Goal: Transaction & Acquisition: Book appointment/travel/reservation

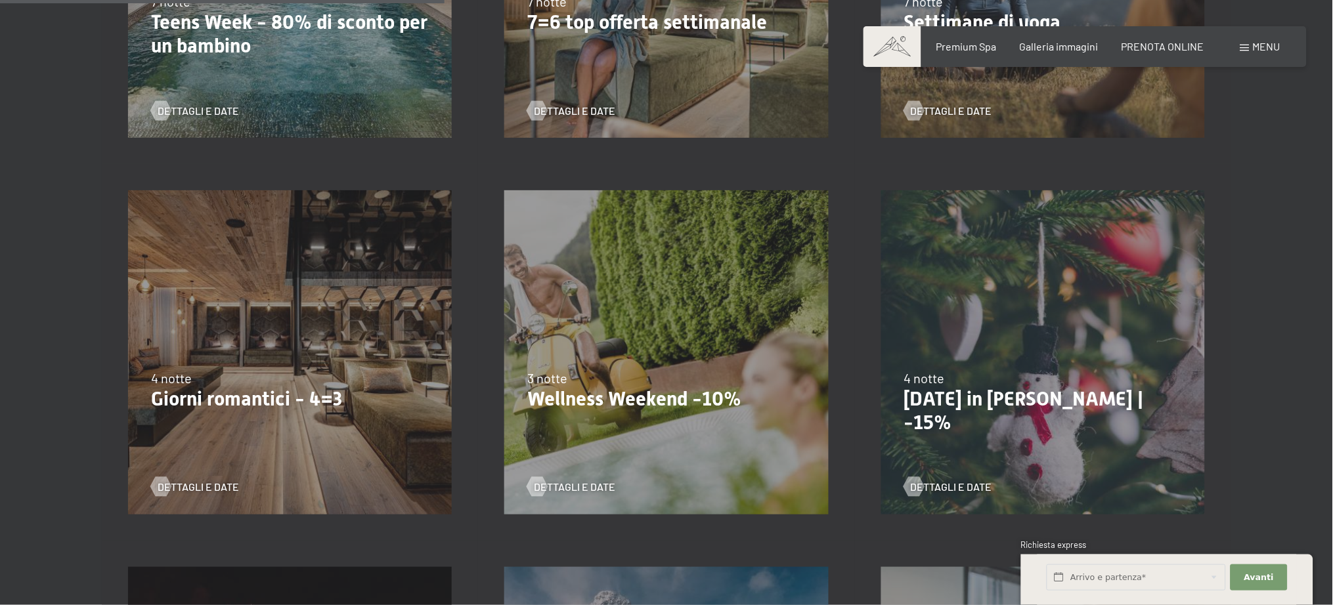
scroll to position [1050, 0]
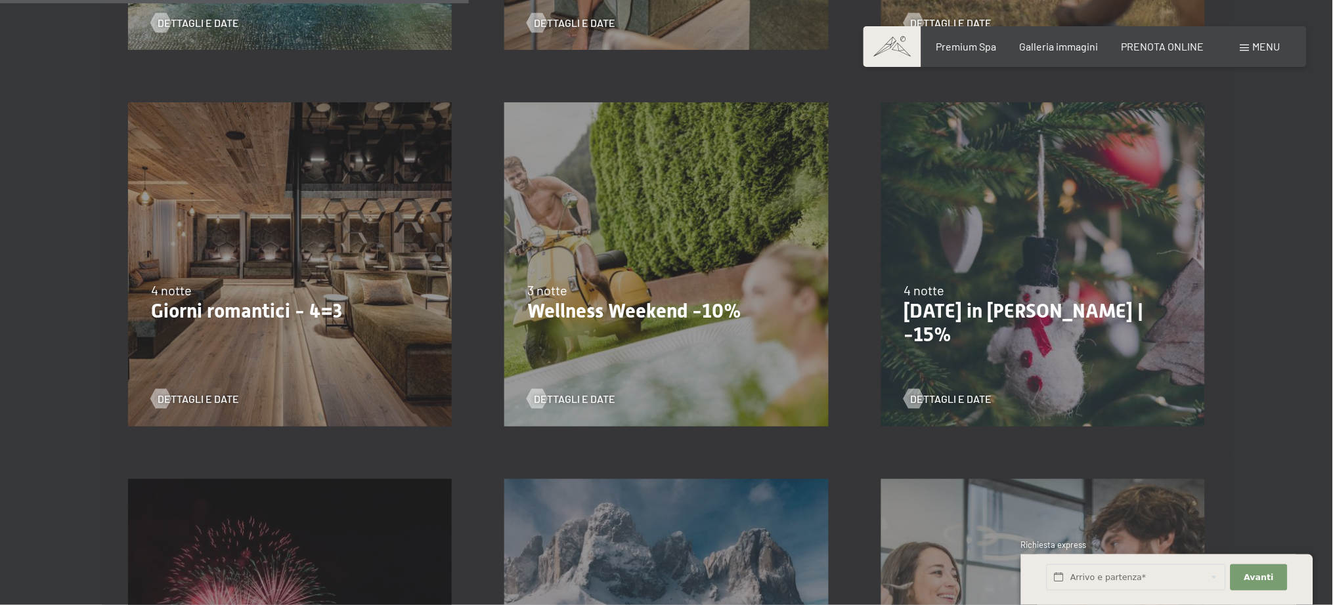
click at [1045, 286] on div "4 notte" at bounding box center [1043, 290] width 278 height 18
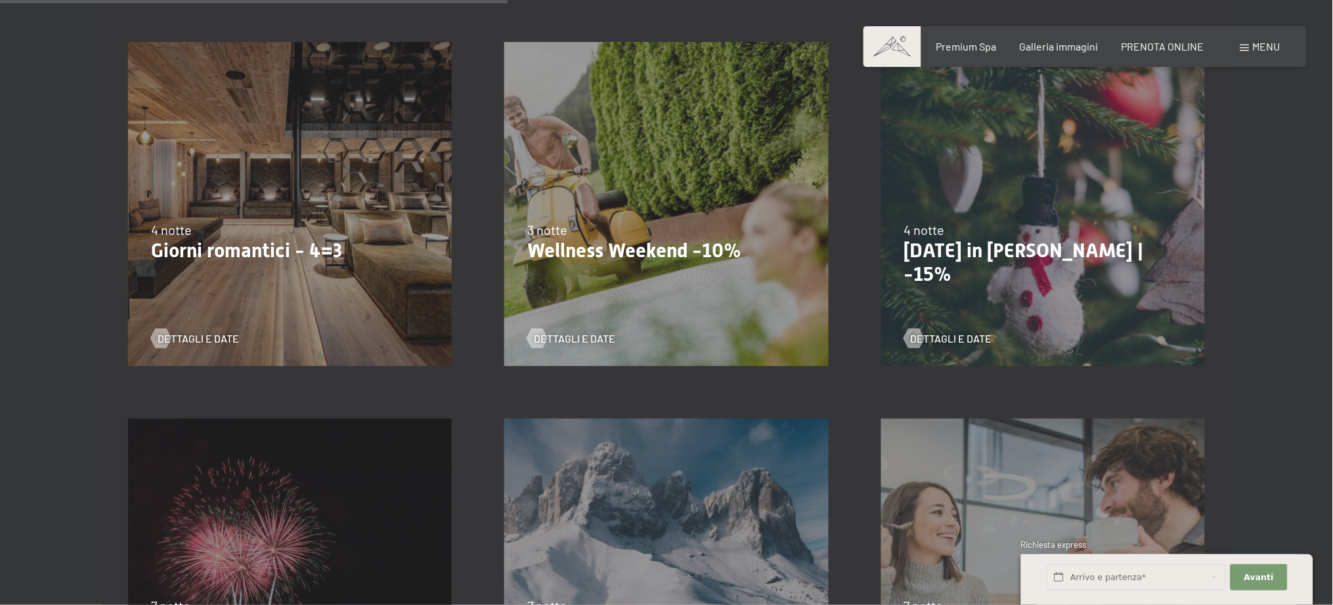
scroll to position [1138, 0]
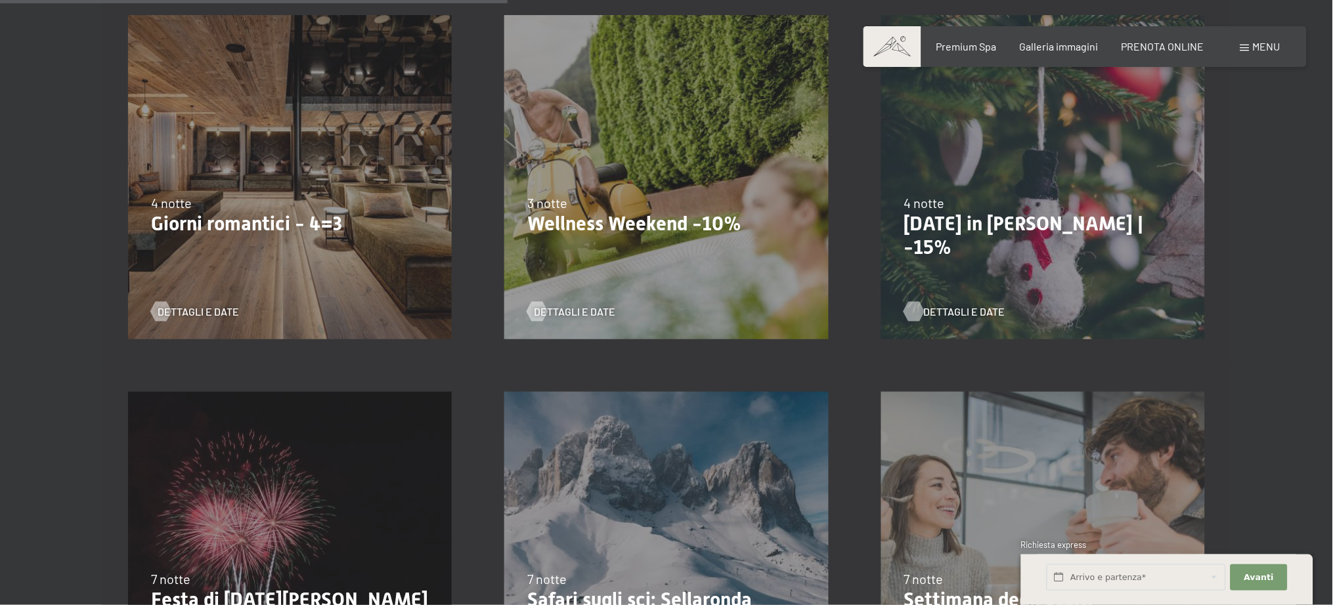
click at [965, 307] on span "Dettagli e Date" at bounding box center [964, 312] width 81 height 14
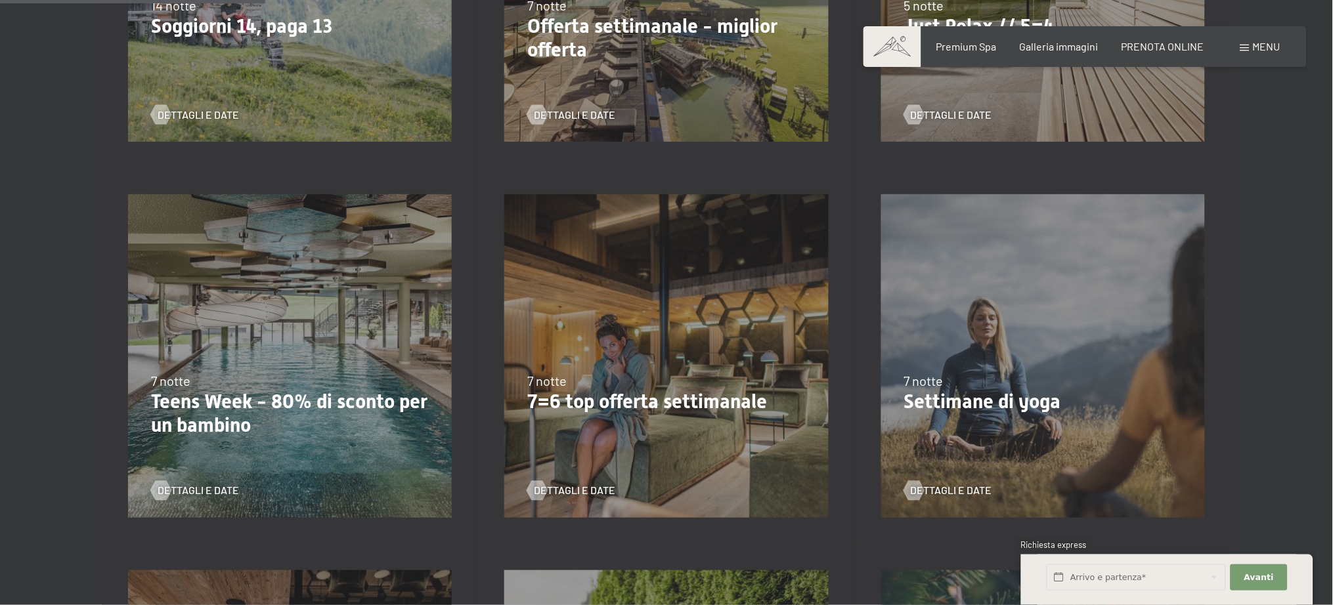
scroll to position [613, 0]
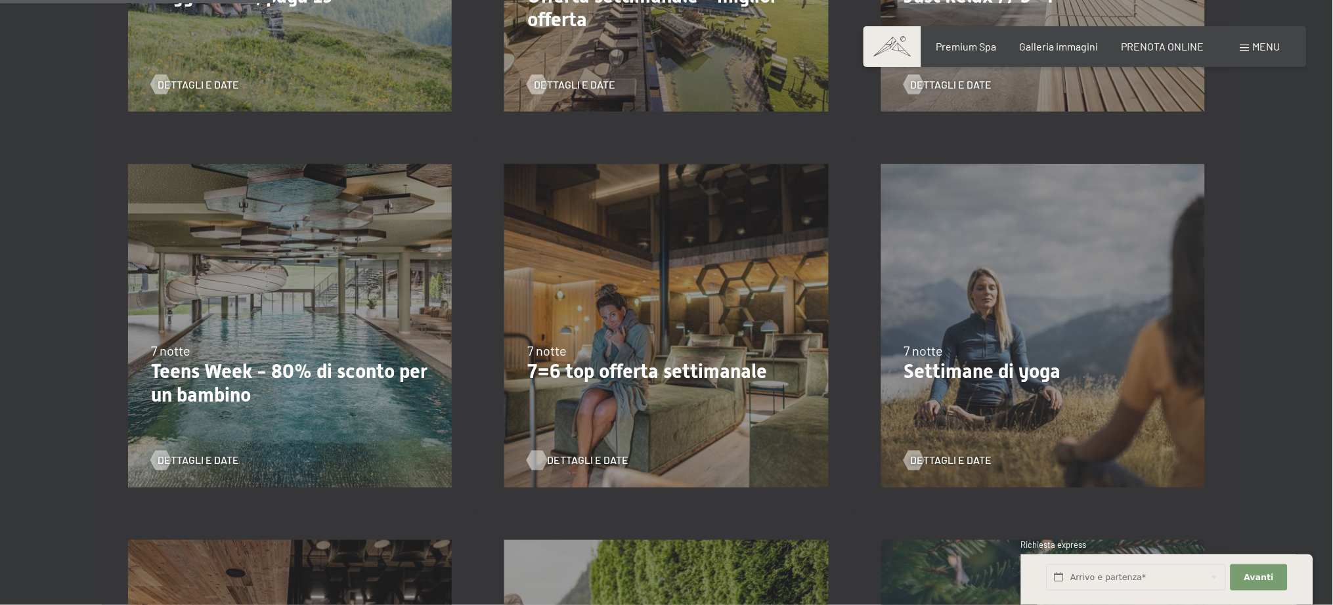
click at [583, 457] on span "Dettagli e Date" at bounding box center [587, 461] width 81 height 14
